Goal: Find specific page/section: Find specific page/section

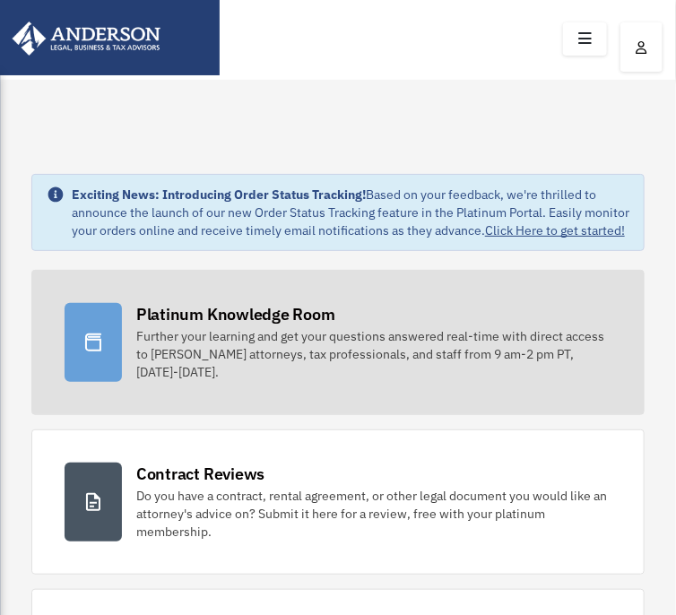
click at [254, 363] on div "Further your learning and get your questions answered real-time with direct acc…" at bounding box center [373, 354] width 475 height 54
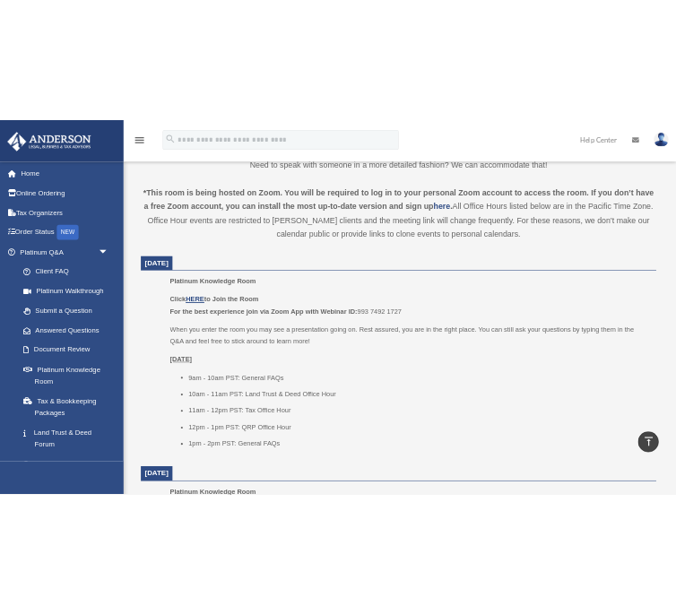
scroll to position [582, 0]
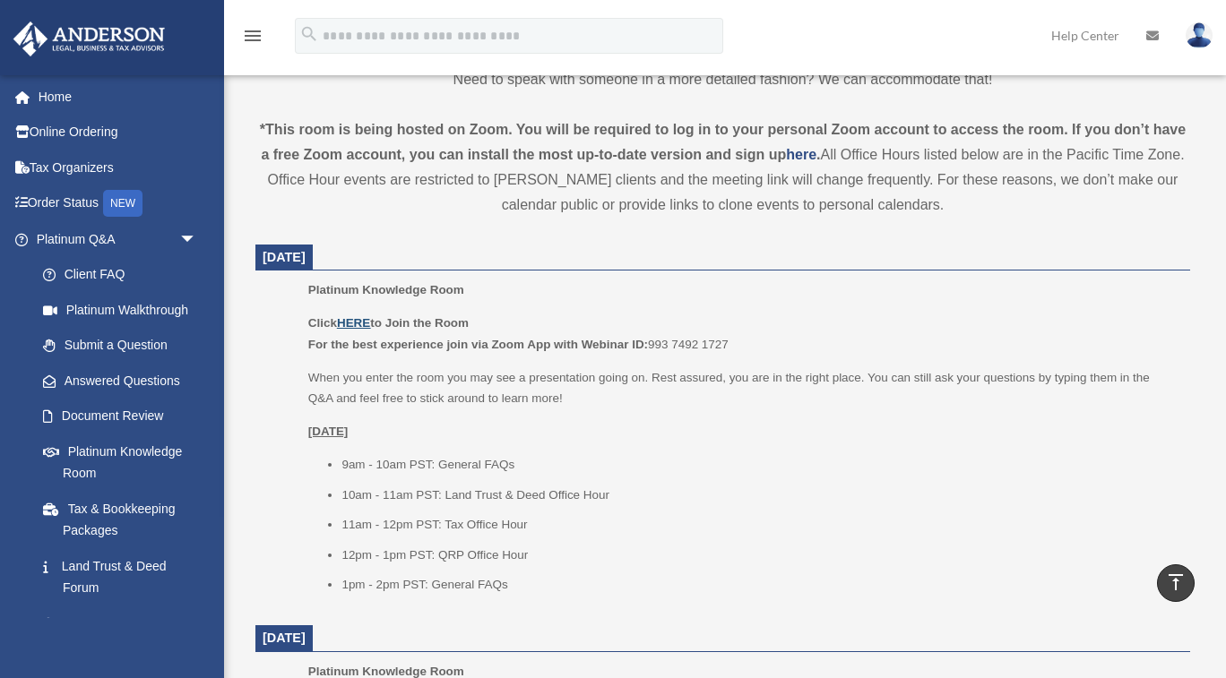
click at [360, 322] on u "HERE" at bounding box center [353, 322] width 33 height 13
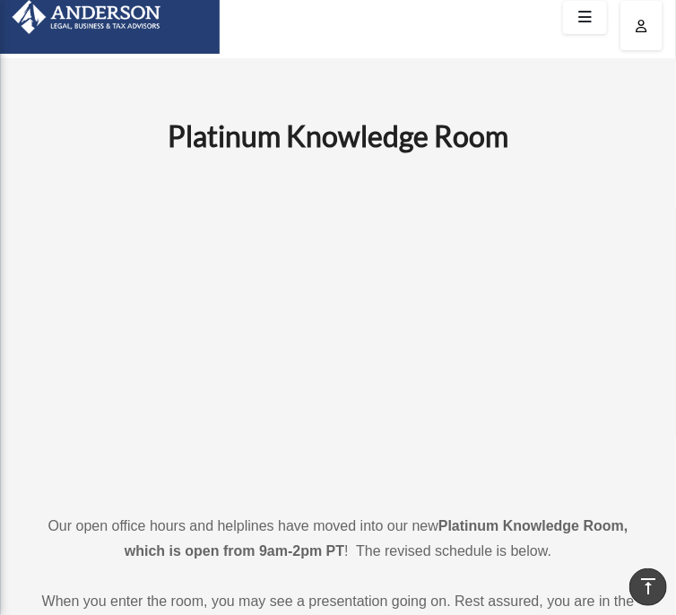
scroll to position [0, 0]
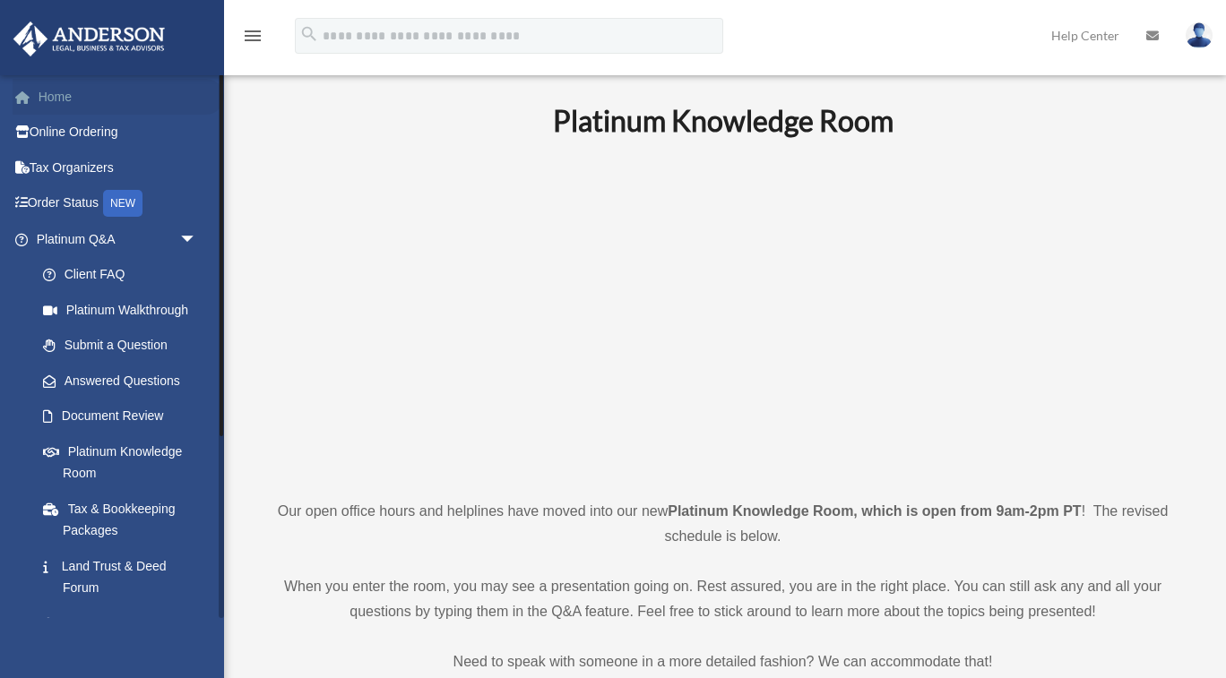
click at [60, 107] on link "Home" at bounding box center [118, 97] width 211 height 36
click at [50, 102] on link "Home" at bounding box center [118, 97] width 211 height 36
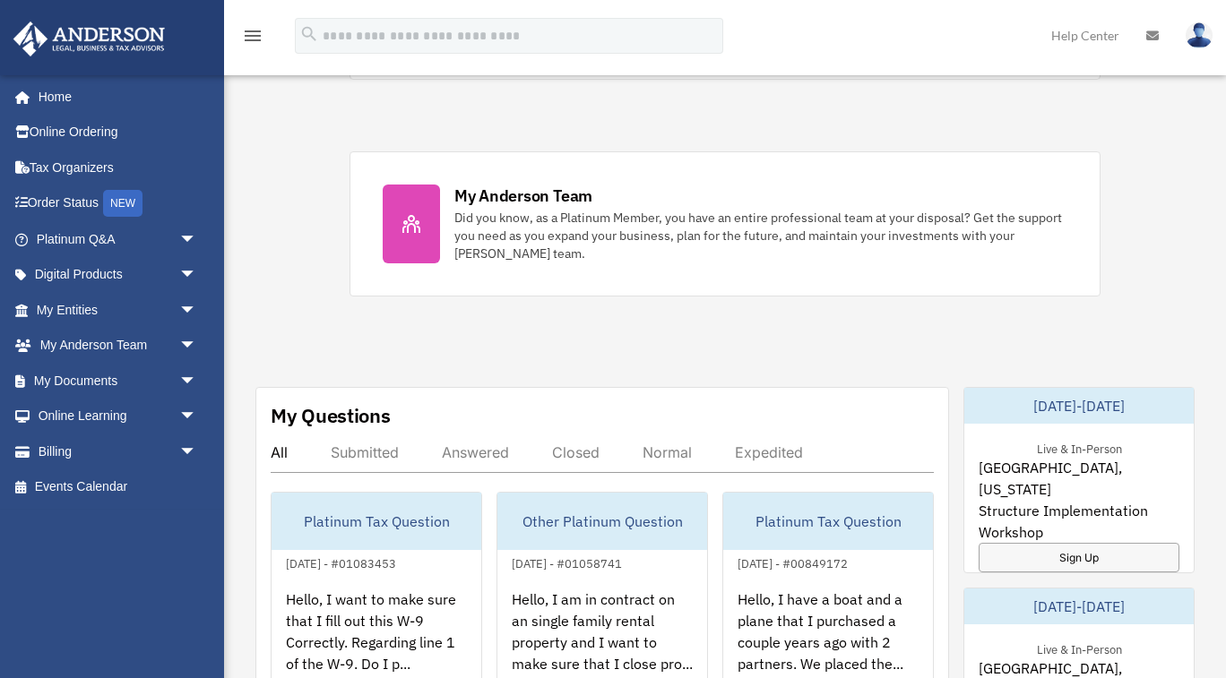
scroll to position [711, 0]
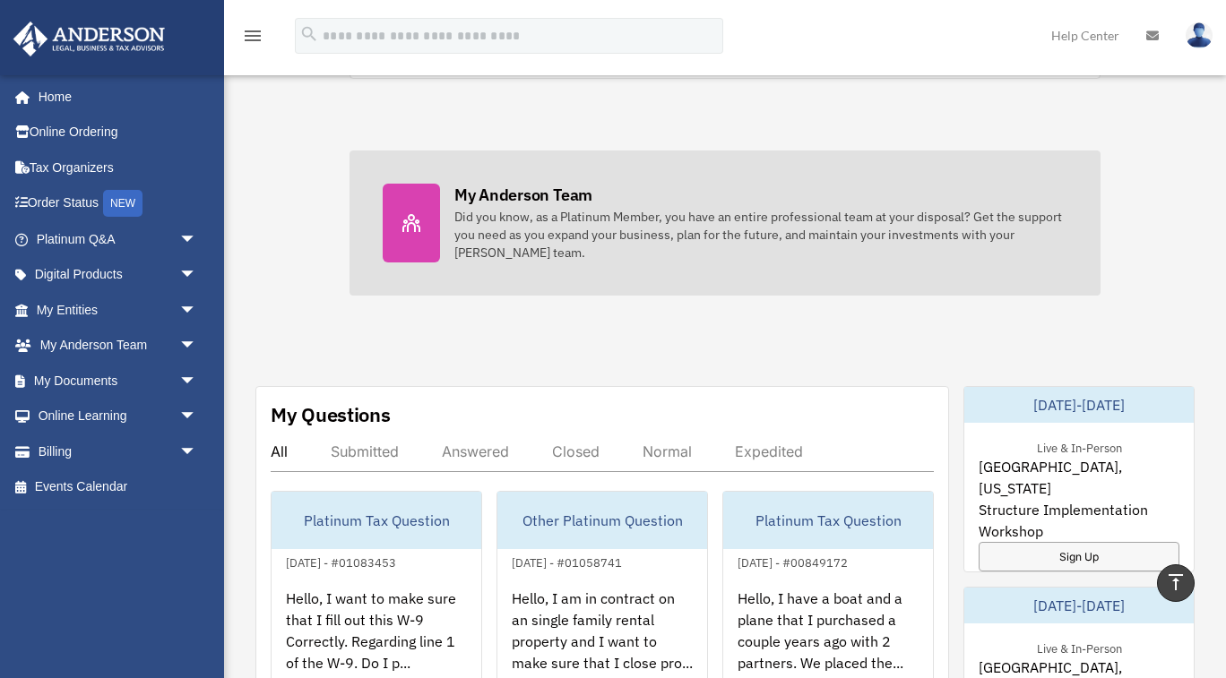
click at [503, 203] on div "My Anderson Team" at bounding box center [523, 195] width 138 height 22
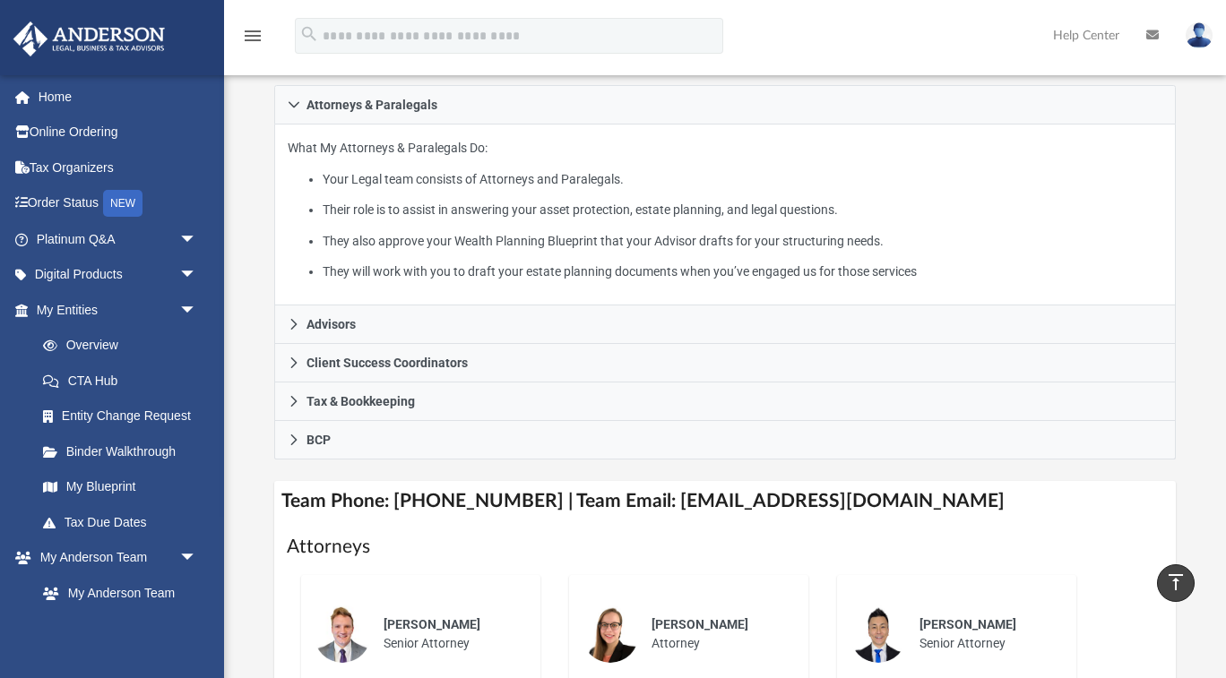
scroll to position [341, 0]
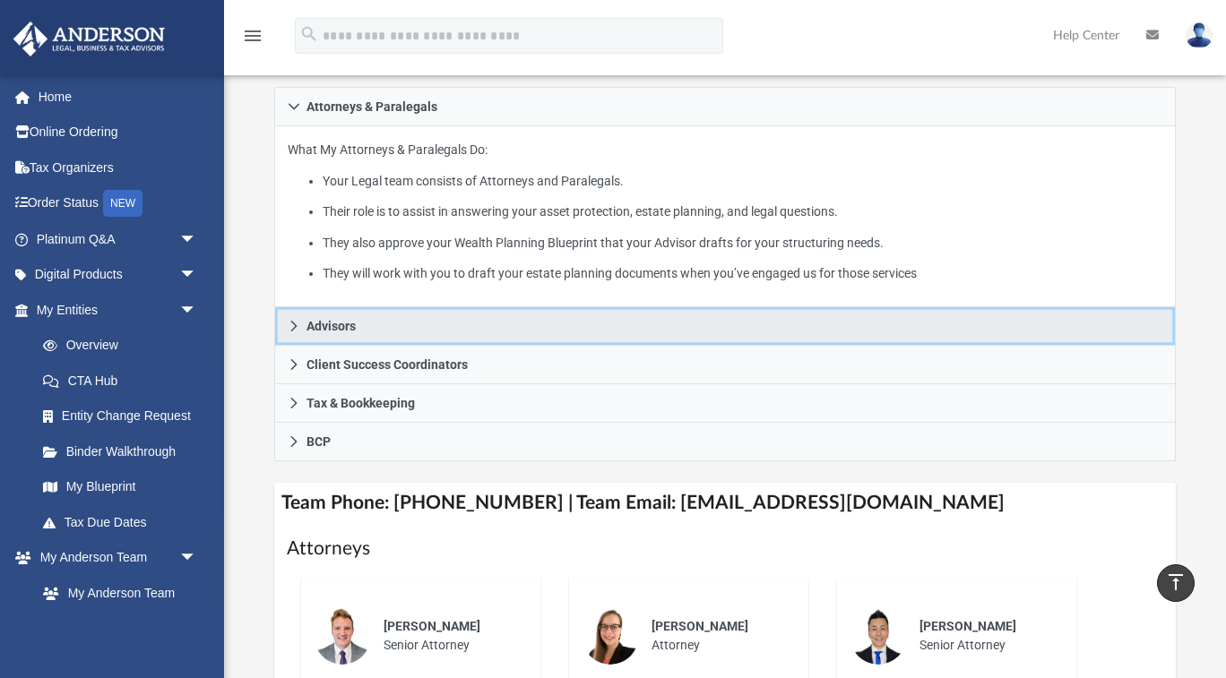
click at [295, 320] on icon at bounding box center [294, 326] width 13 height 13
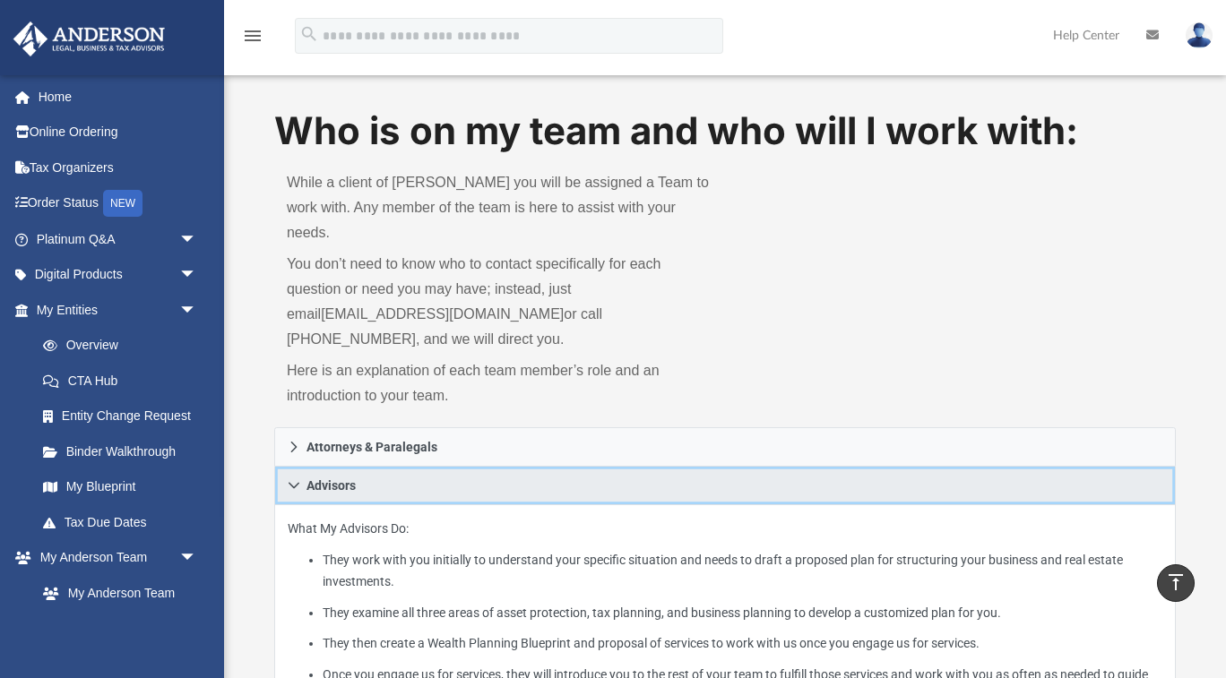
scroll to position [0, 0]
click at [300, 468] on link "Advisors" at bounding box center [724, 487] width 901 height 39
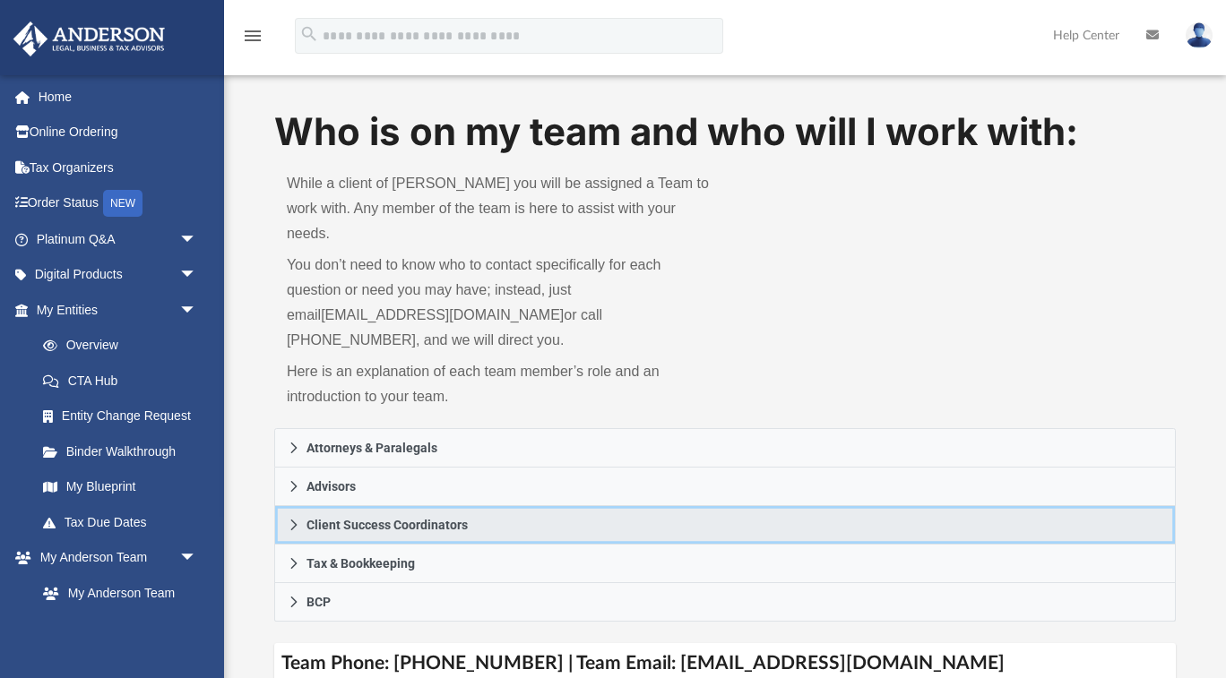
click at [295, 520] on icon at bounding box center [294, 525] width 6 height 11
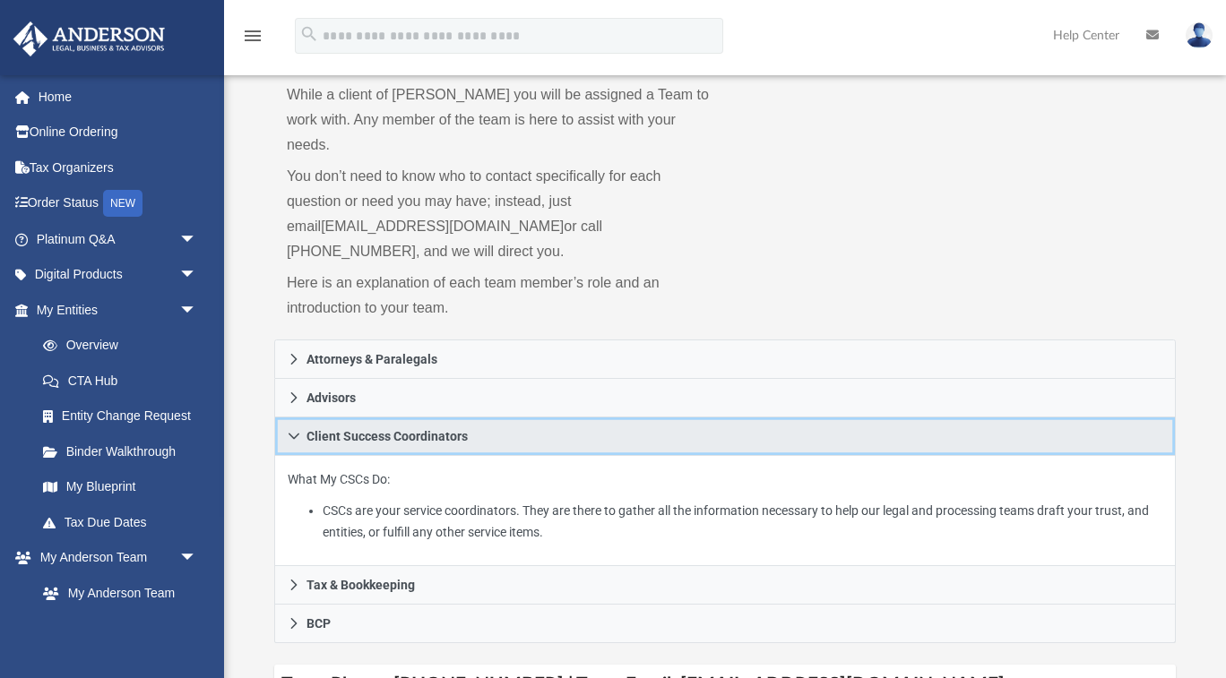
scroll to position [88, 0]
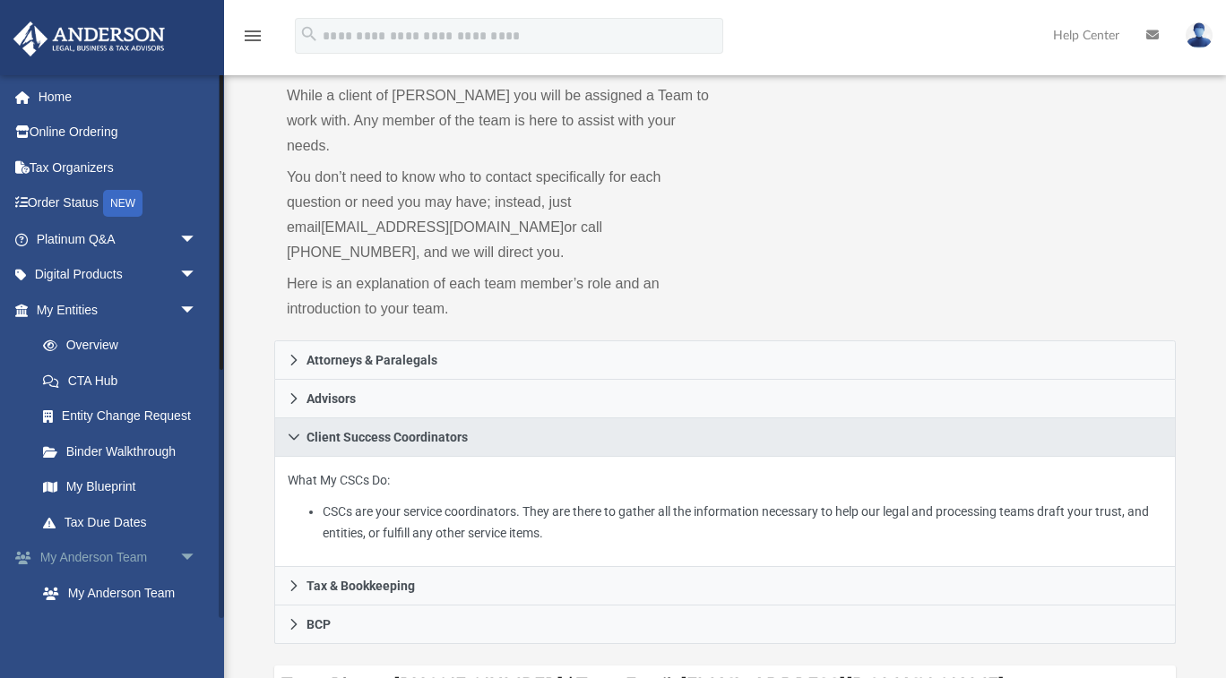
click at [184, 562] on span "arrow_drop_down" at bounding box center [197, 558] width 36 height 37
click at [181, 563] on span "arrow_drop_up" at bounding box center [197, 558] width 36 height 37
click at [146, 600] on link "My Anderson Team" at bounding box center [124, 593] width 199 height 36
click at [105, 592] on link "My Anderson Team" at bounding box center [124, 593] width 199 height 36
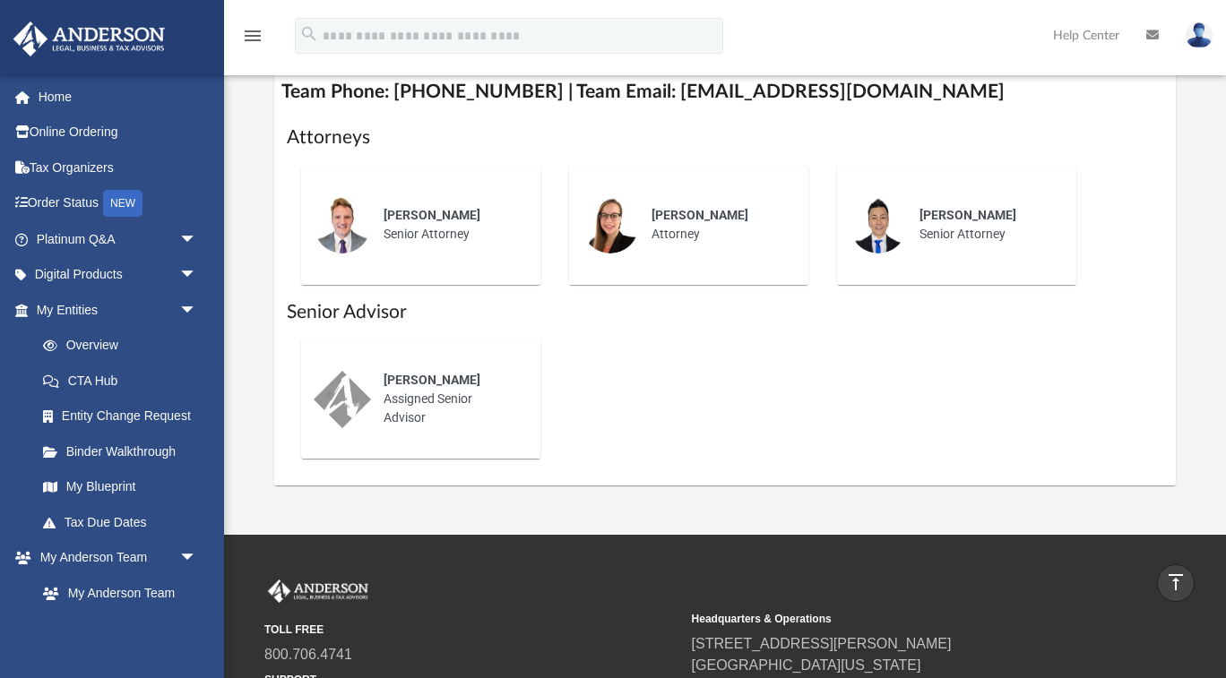
scroll to position [667, 0]
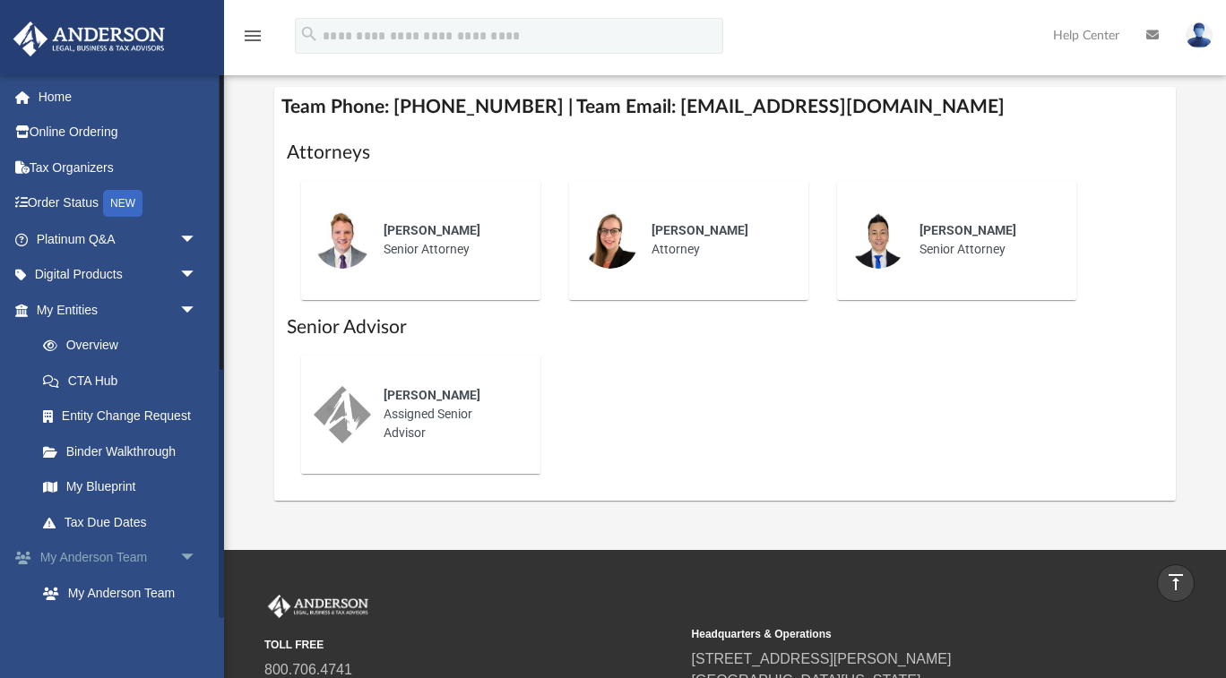
click at [129, 556] on link "My Anderson Team arrow_drop_down" at bounding box center [118, 558] width 211 height 36
click at [123, 596] on link "My Anderson Team" at bounding box center [124, 593] width 199 height 36
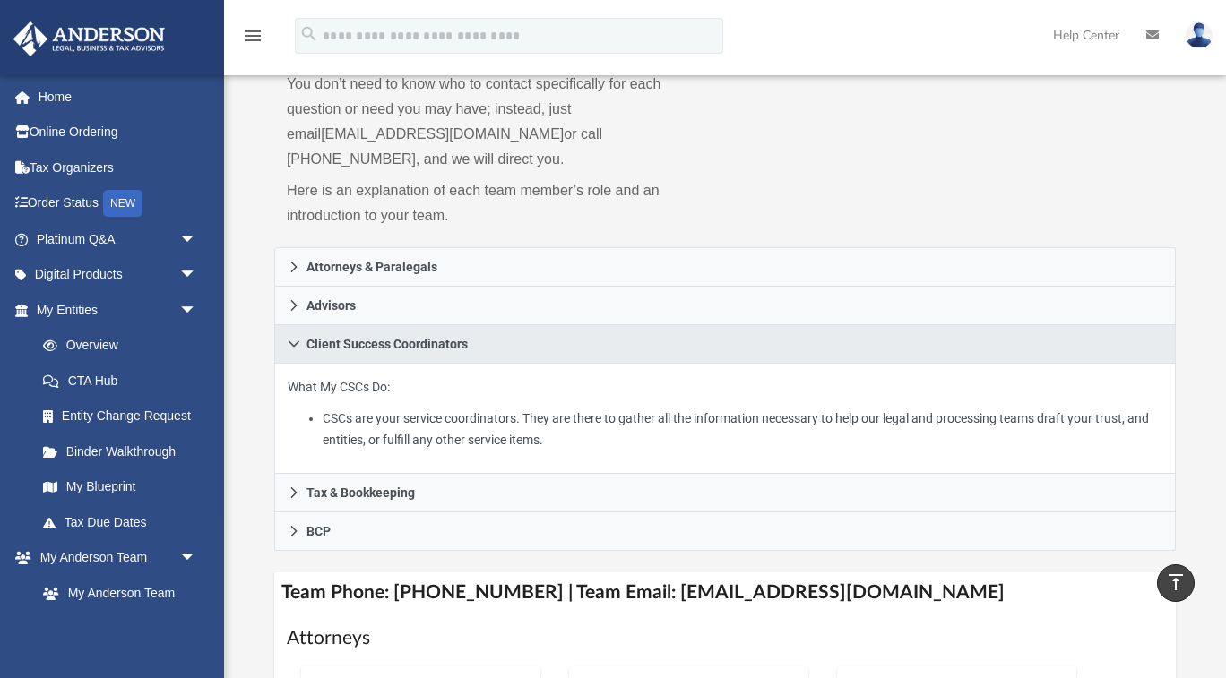
scroll to position [176, 0]
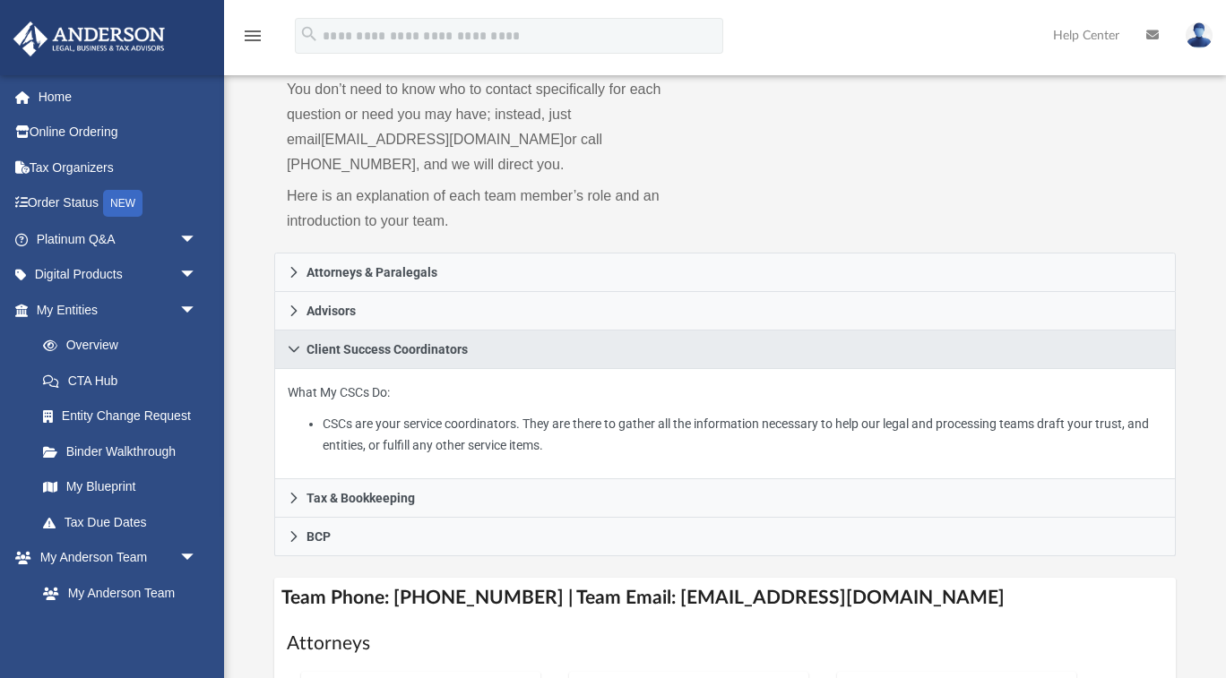
click at [425, 413] on li "CSCs are your service coordinators. They are there to gather all the informatio…" at bounding box center [743, 435] width 840 height 44
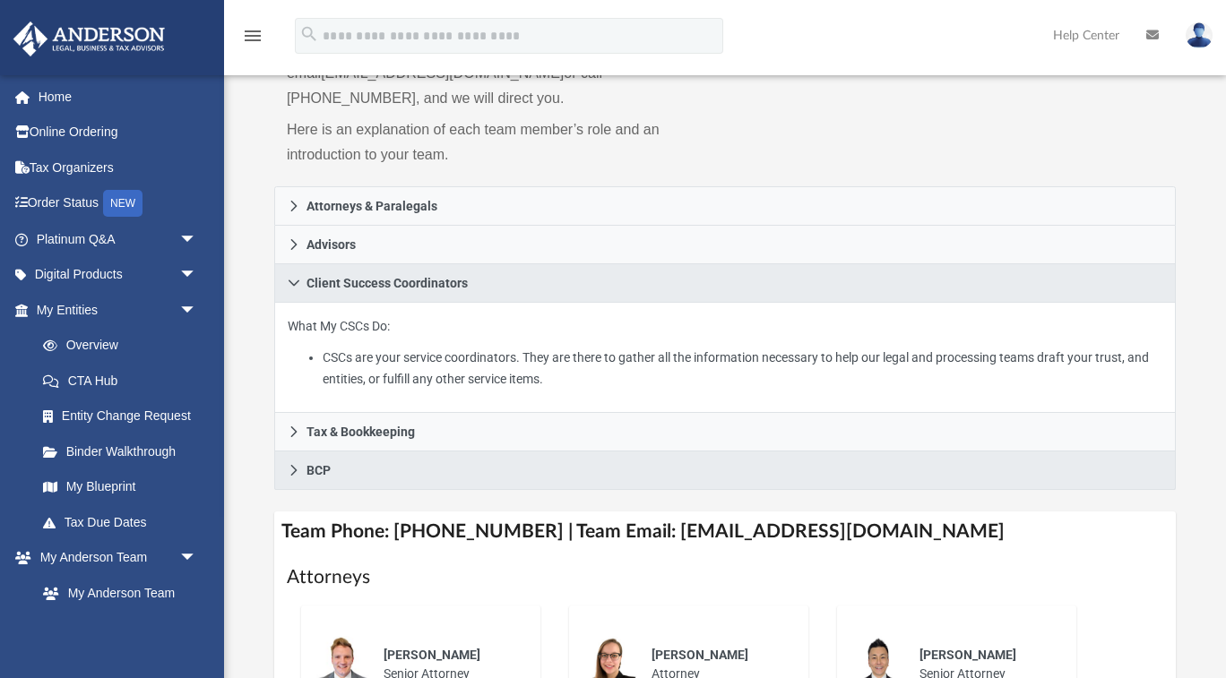
scroll to position [254, 0]
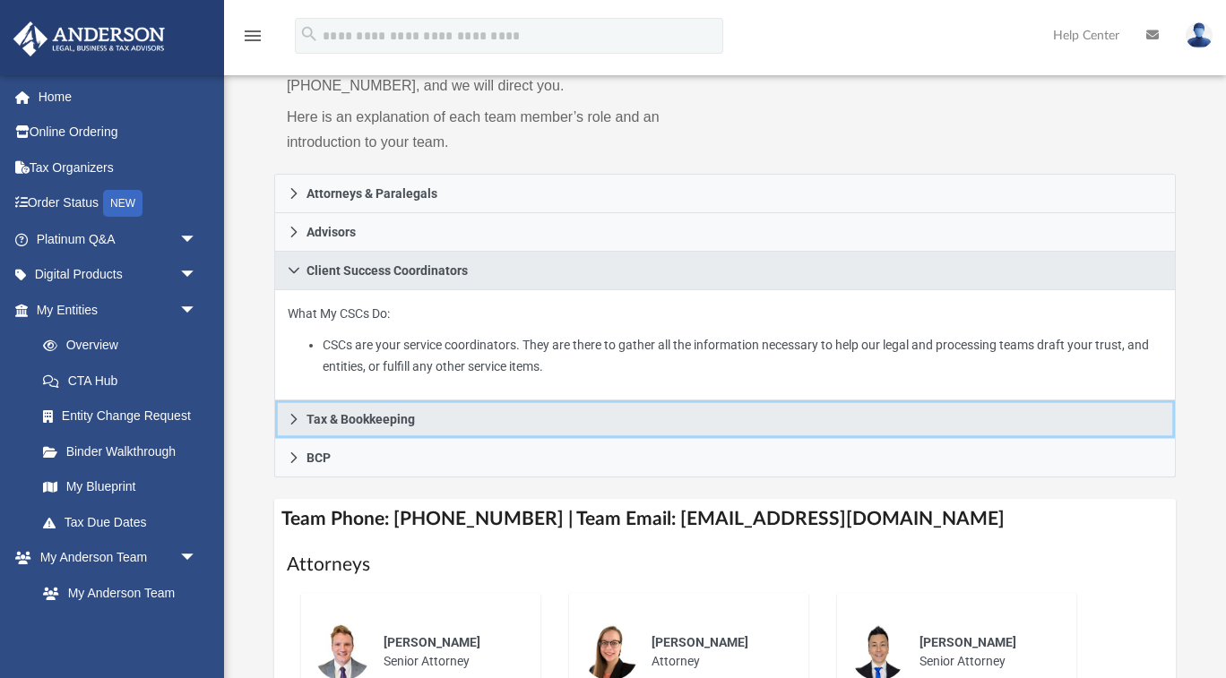
click at [290, 413] on icon at bounding box center [294, 419] width 13 height 13
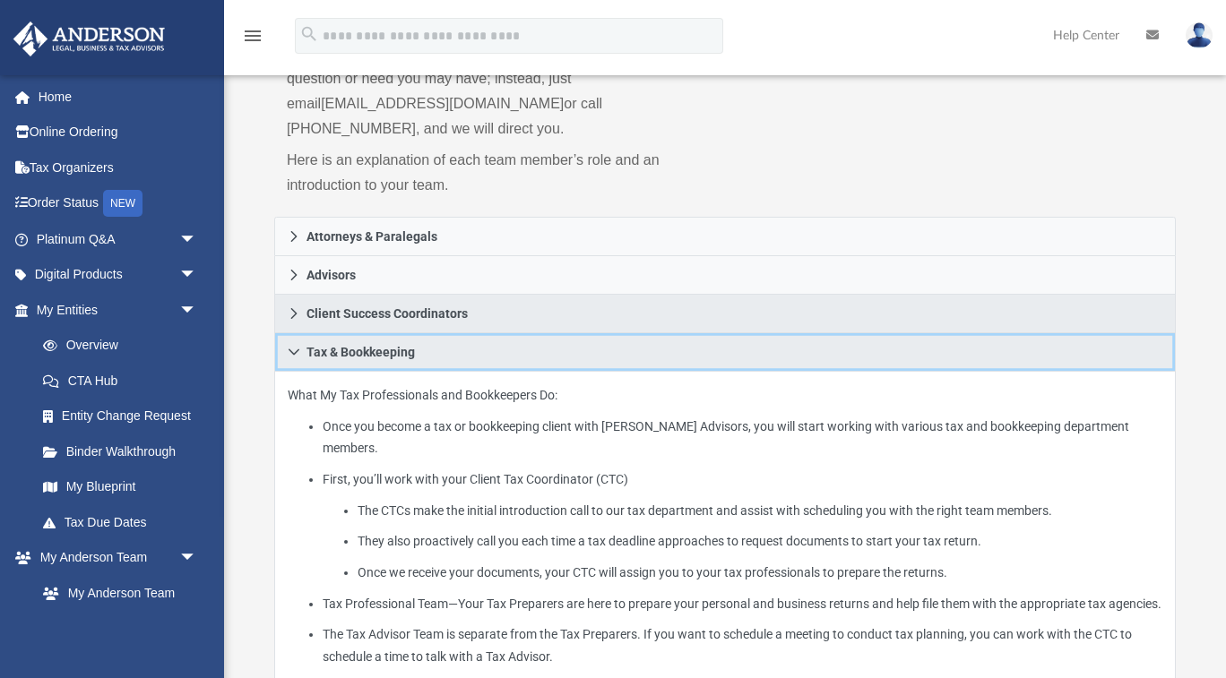
scroll to position [183, 0]
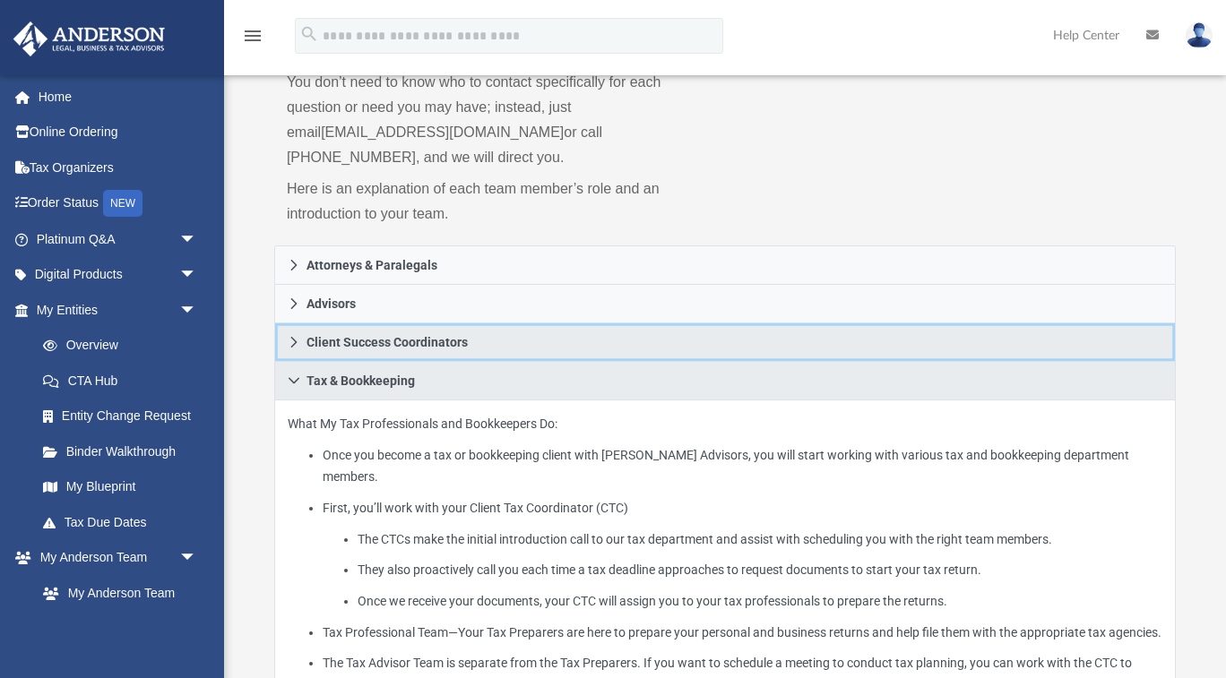
click at [294, 323] on link "Client Success Coordinators" at bounding box center [724, 342] width 901 height 39
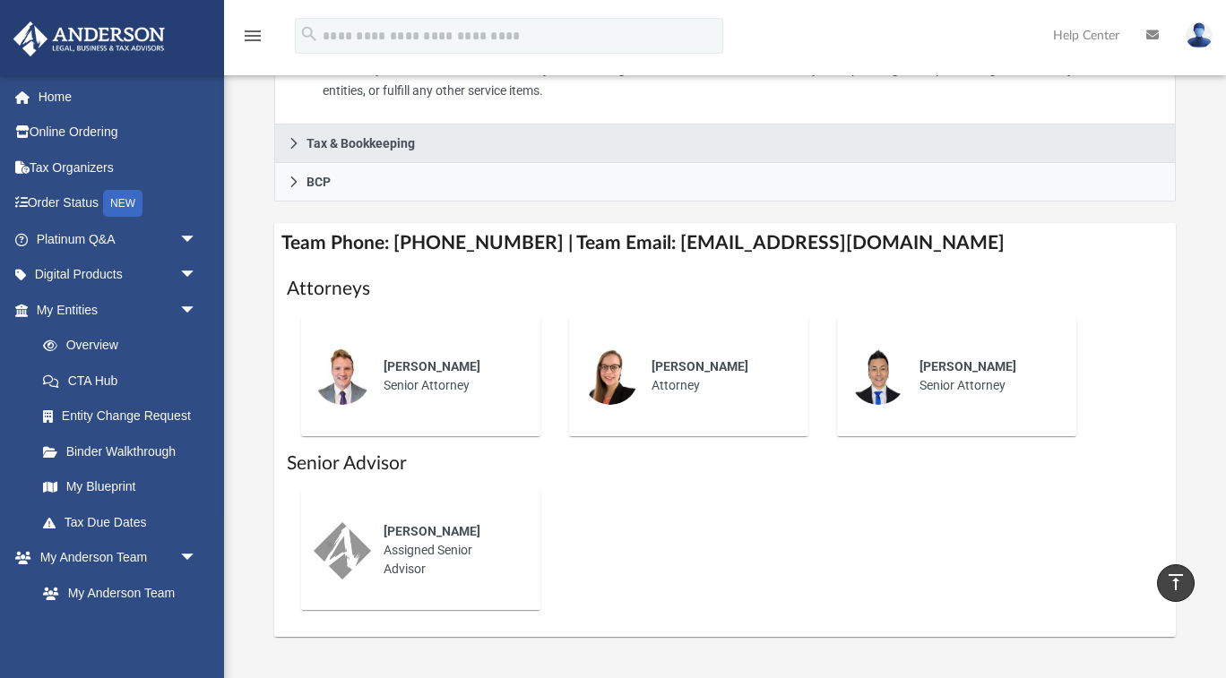
scroll to position [534, 0]
